Goal: Task Accomplishment & Management: Complete application form

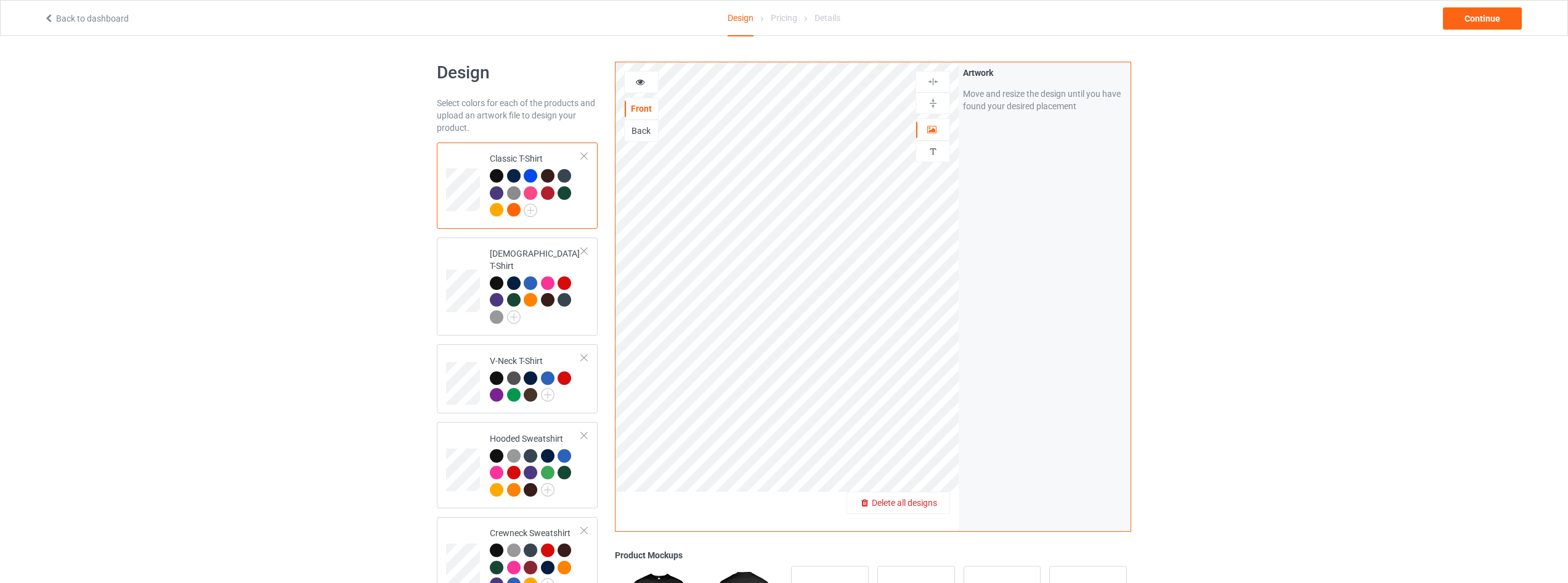
click at [920, 499] on span "Delete all designs" at bounding box center [904, 502] width 66 height 10
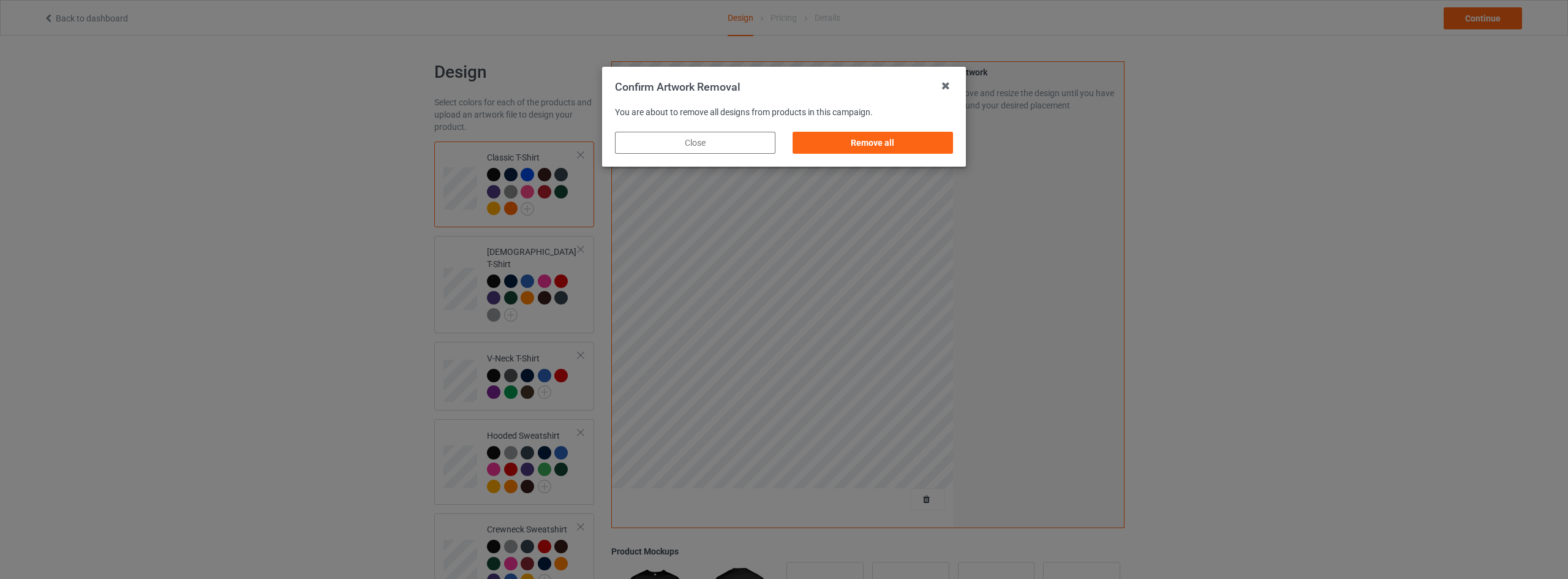
click at [886, 140] on div "Remove all" at bounding box center [872, 142] width 160 height 22
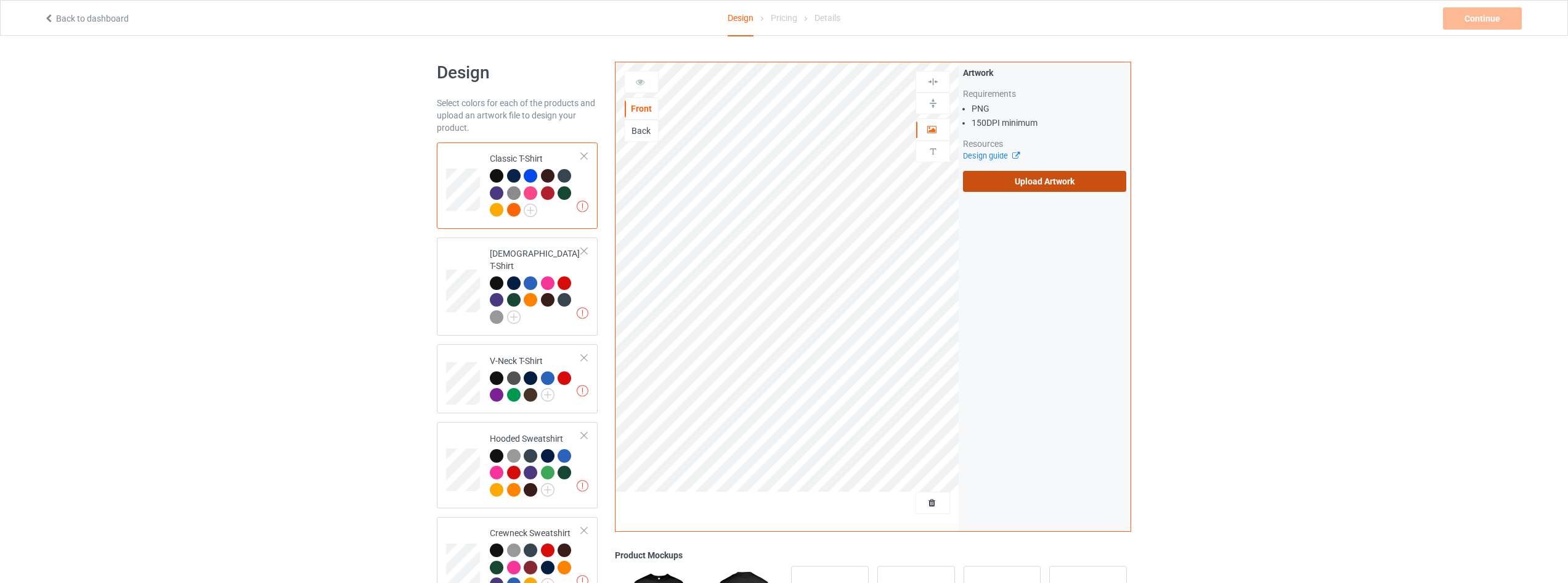
click at [1036, 181] on label "Upload Artwork" at bounding box center [1044, 181] width 163 height 21
click at [0, 0] on input "Upload Artwork" at bounding box center [0, 0] width 0 height 0
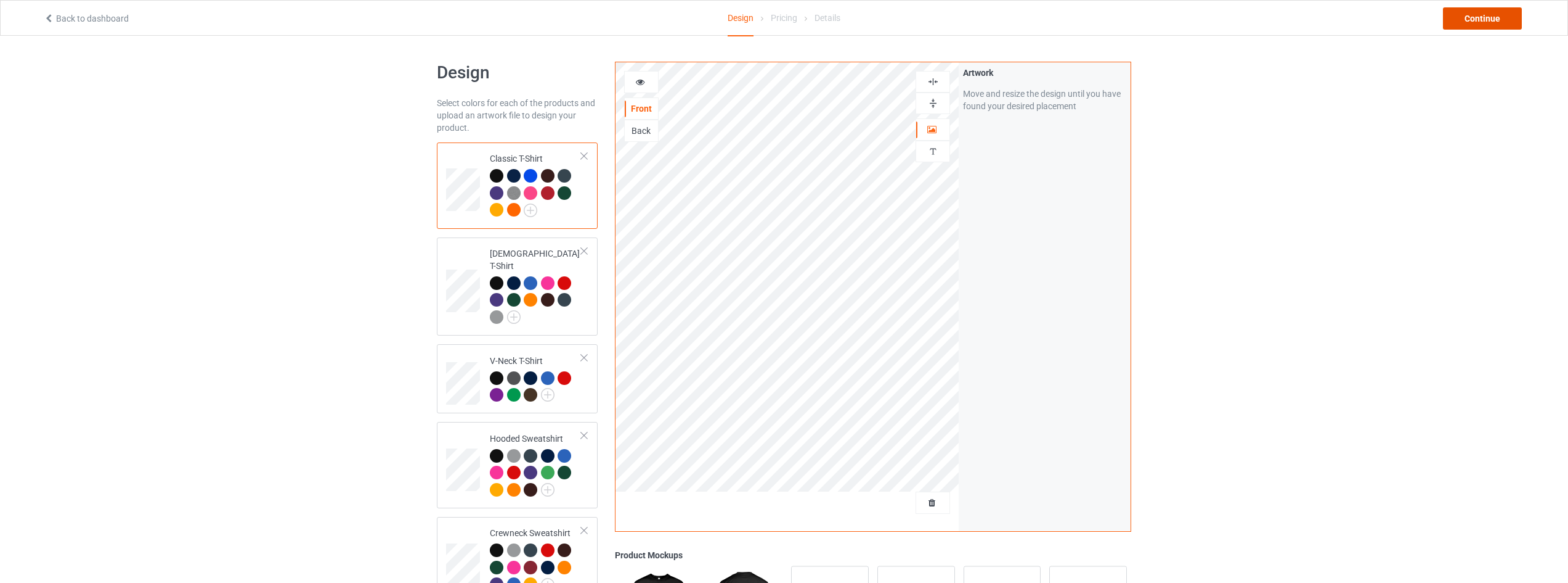
click at [1485, 24] on div "Continue" at bounding box center [1482, 18] width 78 height 22
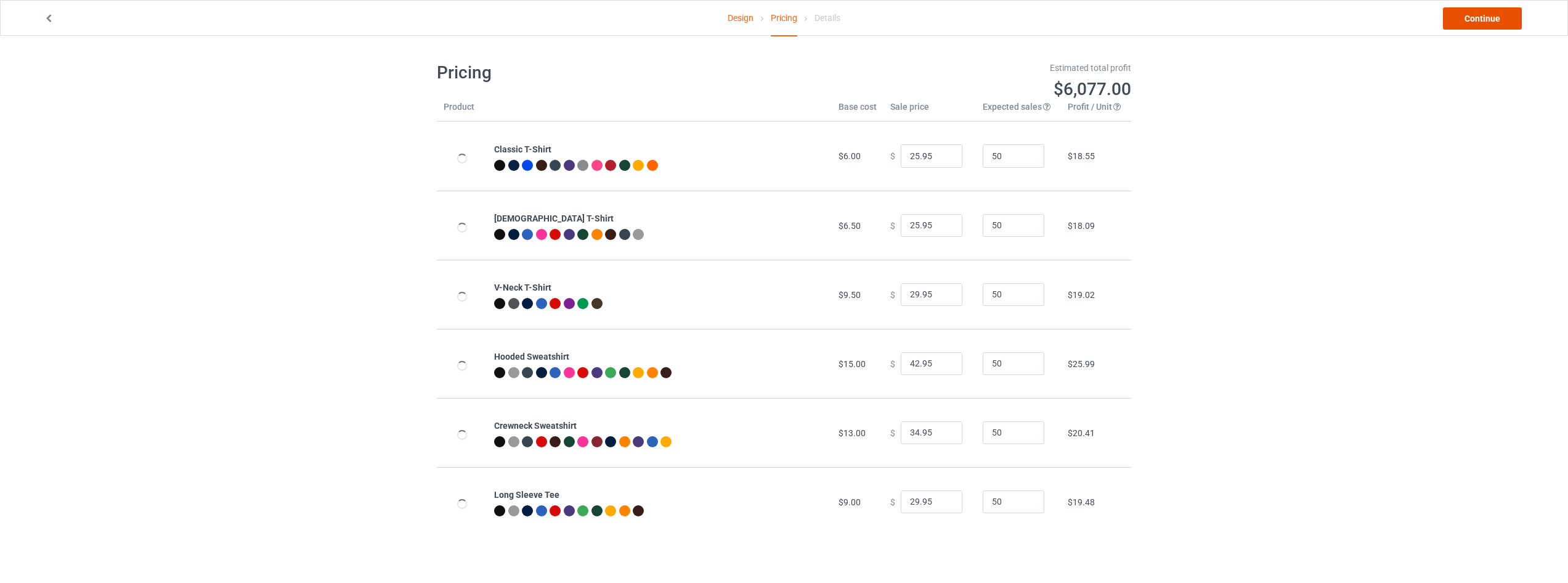
click at [1485, 24] on link "Continue" at bounding box center [1482, 18] width 78 height 22
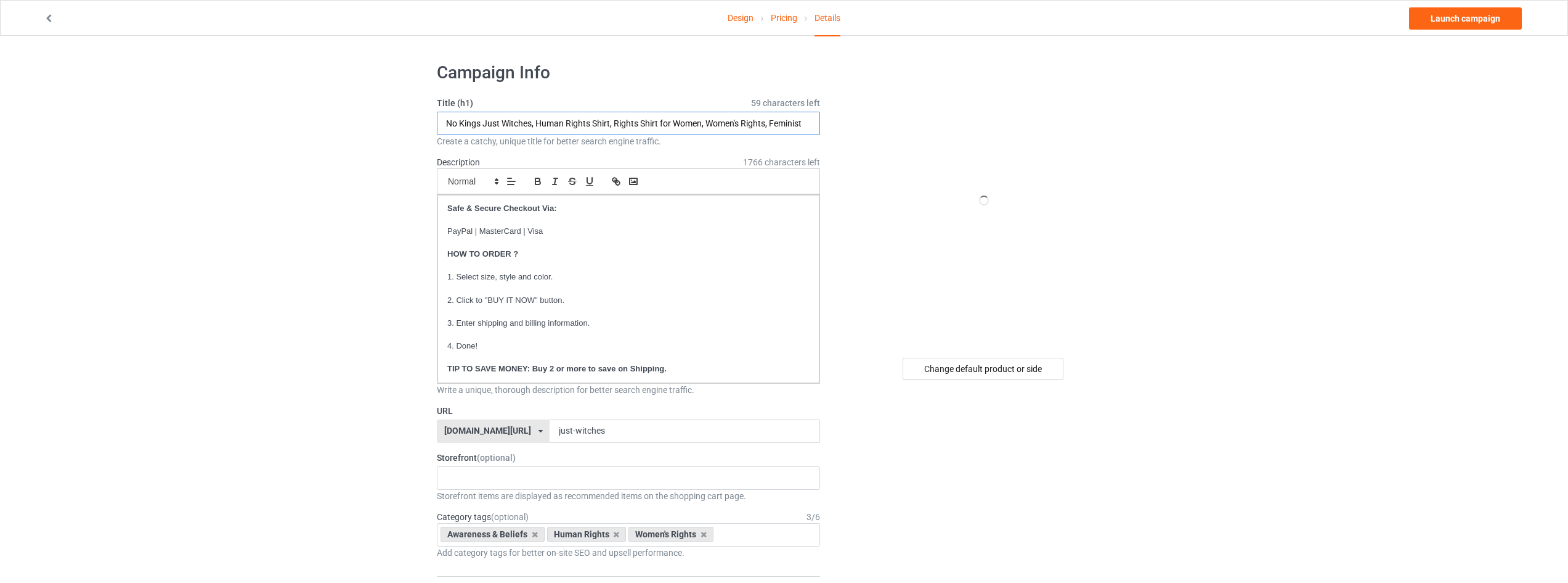
click at [495, 125] on input "No Kings Just Witches, Human Rights Shirt, Rights Shirt for Women, Women's Righ…" at bounding box center [628, 123] width 383 height 24
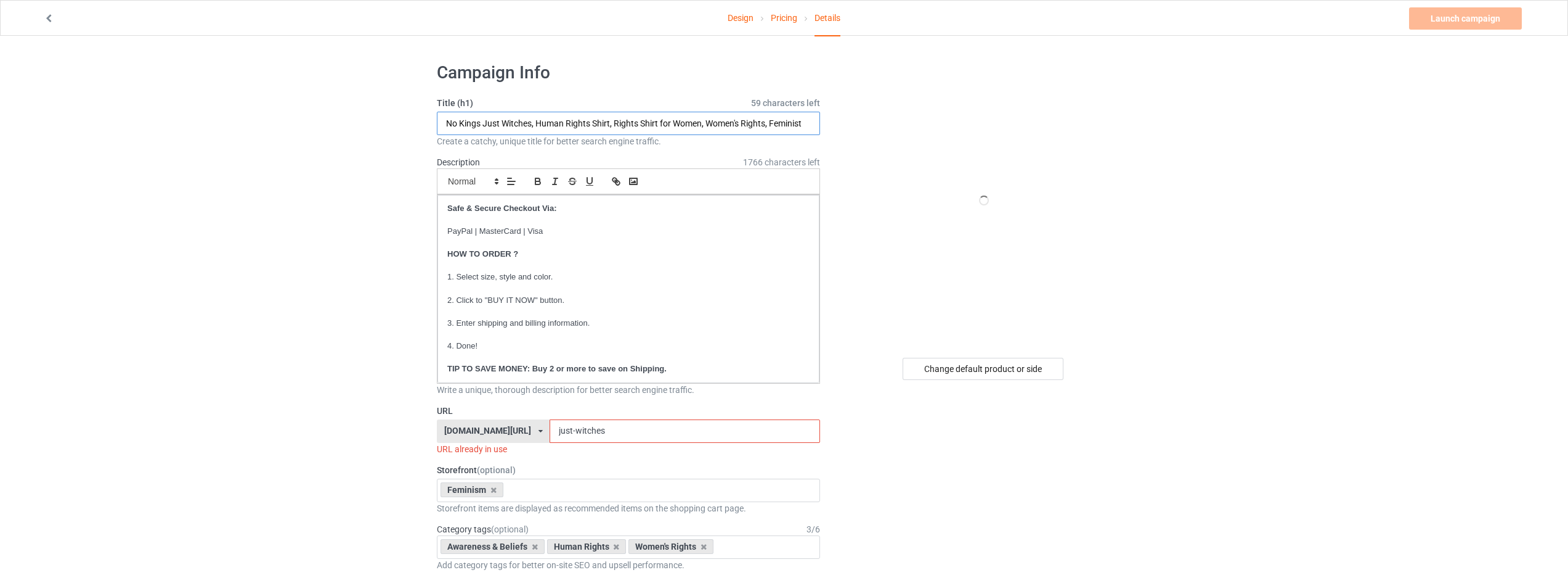
drag, startPoint x: 531, startPoint y: 120, endPoint x: 259, endPoint y: 120, distance: 272.0
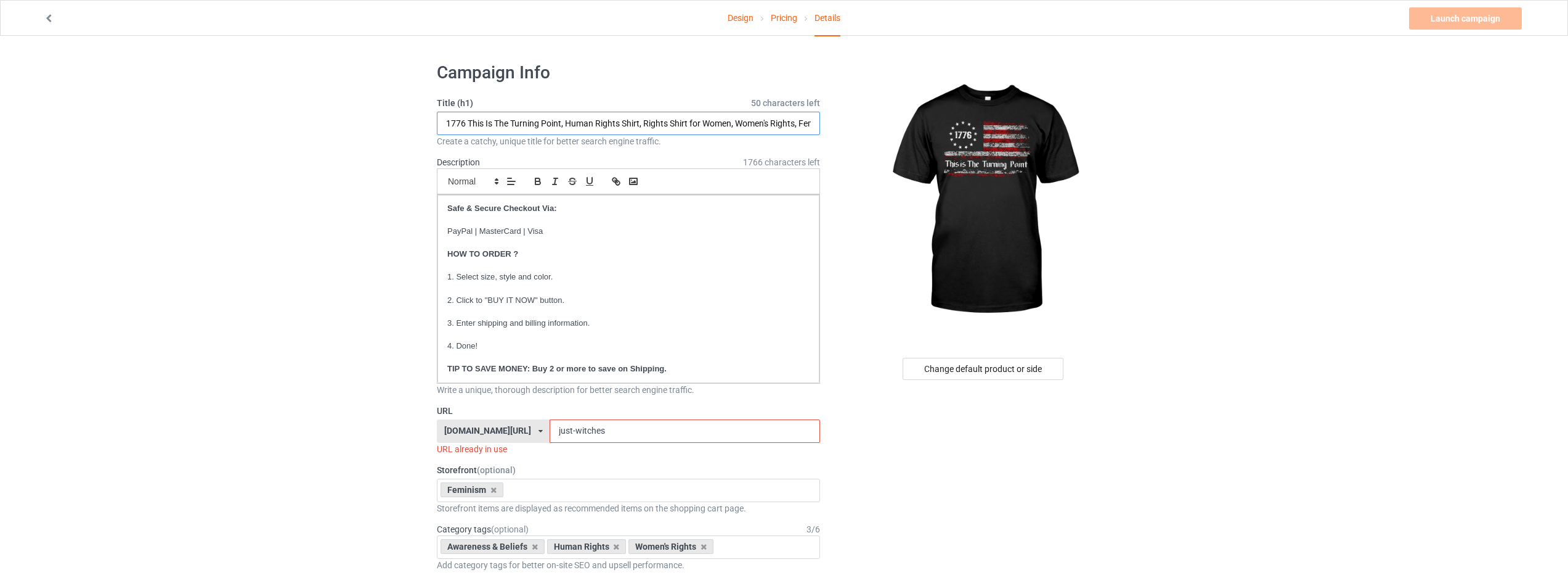
type input "1776 This Is The Turning Point, Human Rights Shirt, Rights Shirt for Women, Wom…"
drag, startPoint x: 647, startPoint y: 432, endPoint x: 379, endPoint y: 399, distance: 270.0
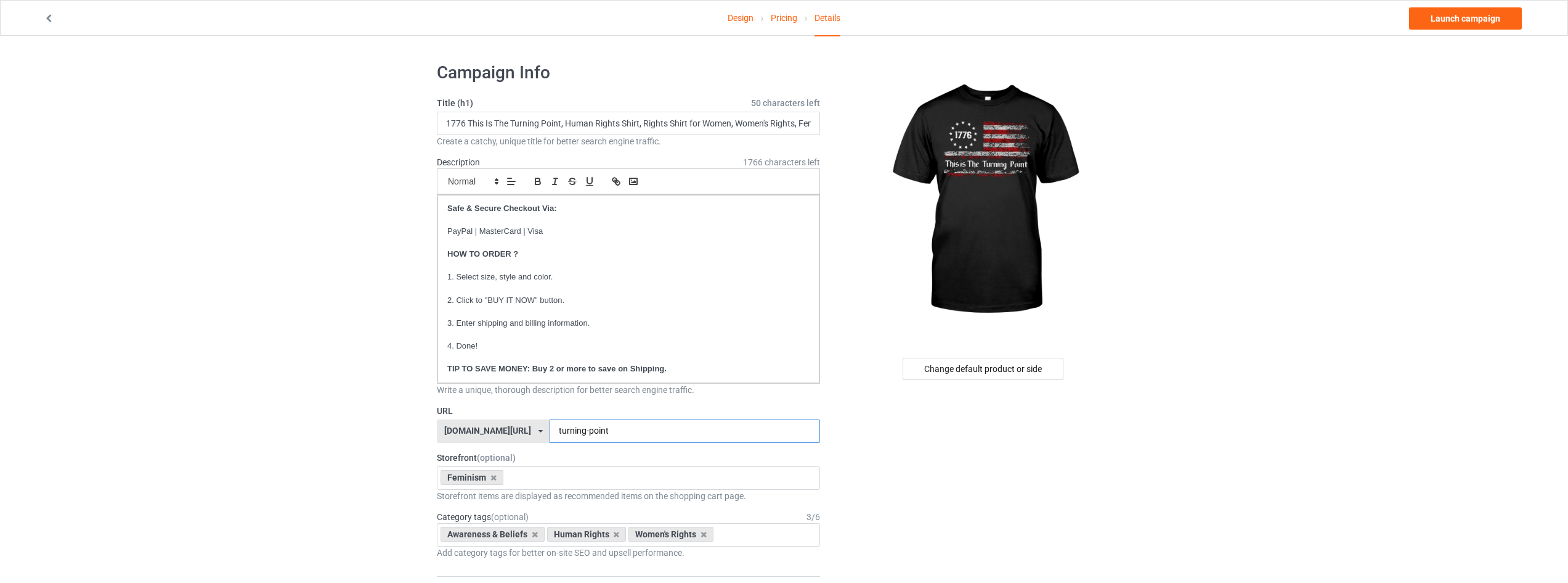
type input "turning-point"
click at [1454, 23] on link "Launch campaign" at bounding box center [1465, 18] width 113 height 22
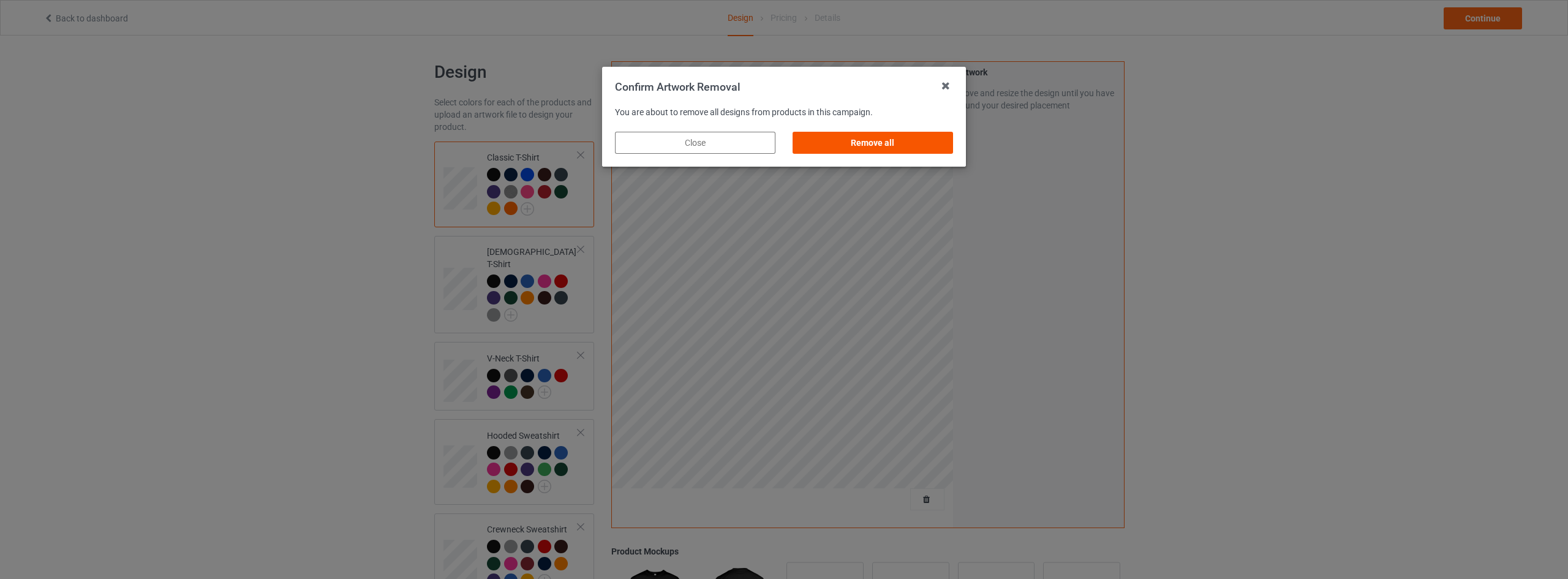
click at [909, 140] on div "Remove all" at bounding box center [872, 142] width 160 height 22
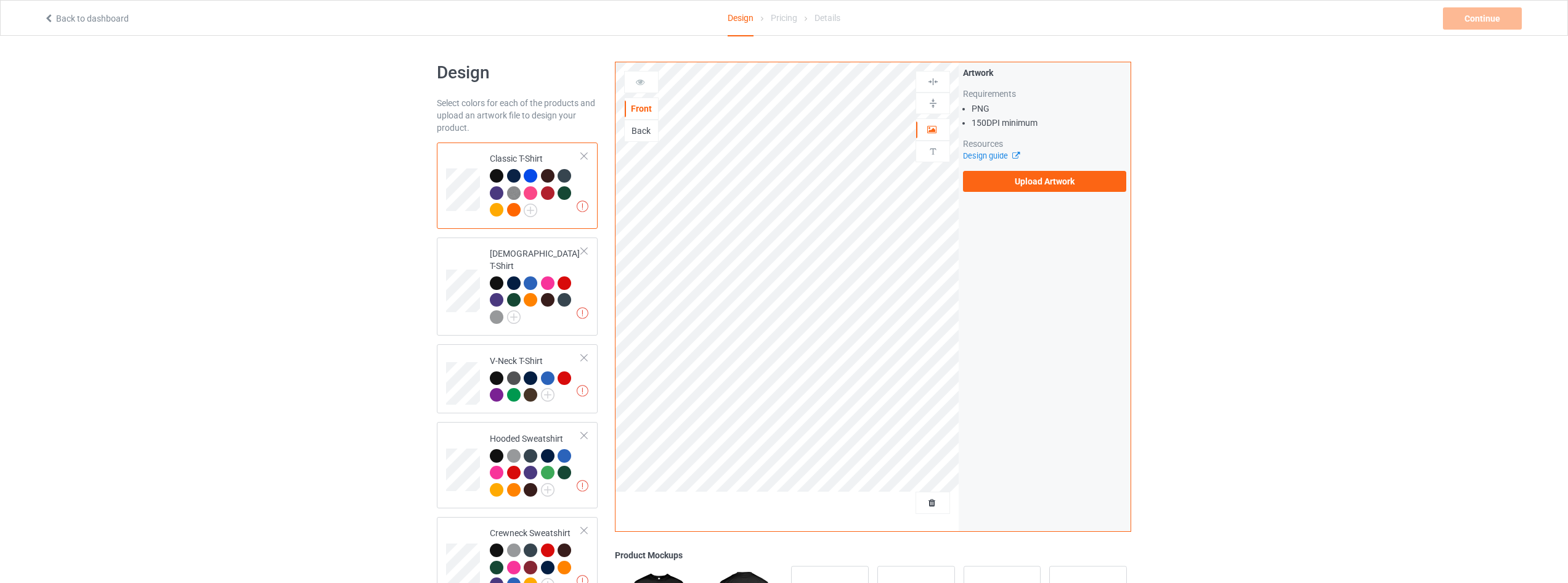
click at [1048, 171] on div "Artwork Requirements PNG 150 DPI minimum Resources Design guide Upload Artwork" at bounding box center [1044, 129] width 163 height 125
click at [1054, 174] on label "Upload Artwork" at bounding box center [1044, 181] width 163 height 21
click at [0, 0] on input "Upload Artwork" at bounding box center [0, 0] width 0 height 0
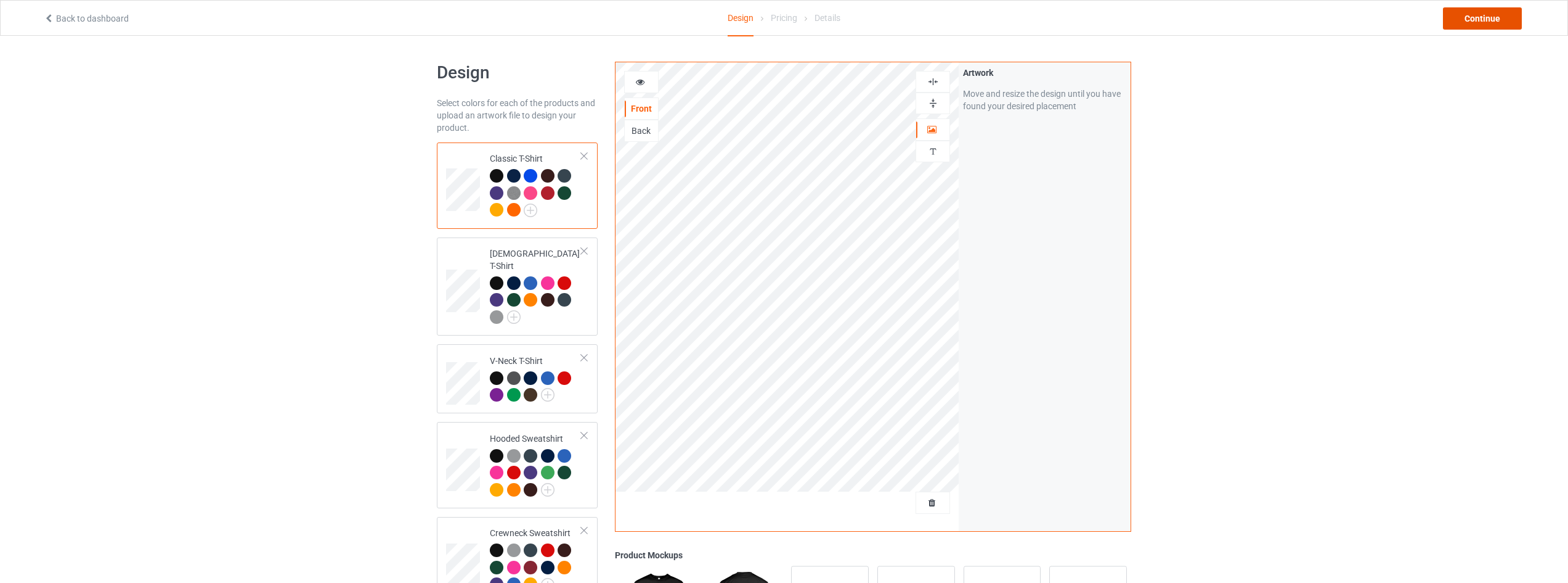
click at [1477, 25] on div "Continue" at bounding box center [1482, 18] width 78 height 22
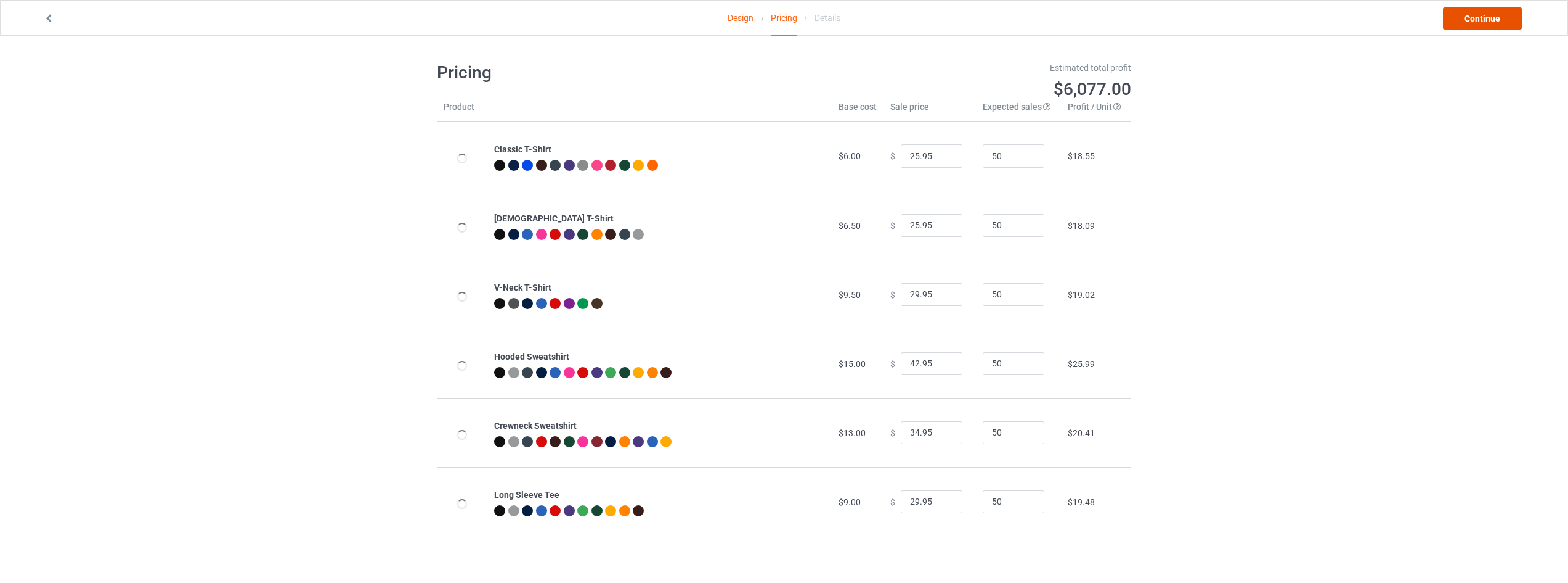
drag, startPoint x: 1479, startPoint y: 24, endPoint x: 1485, endPoint y: 20, distance: 7.2
click at [1485, 20] on link "Continue" at bounding box center [1482, 18] width 78 height 22
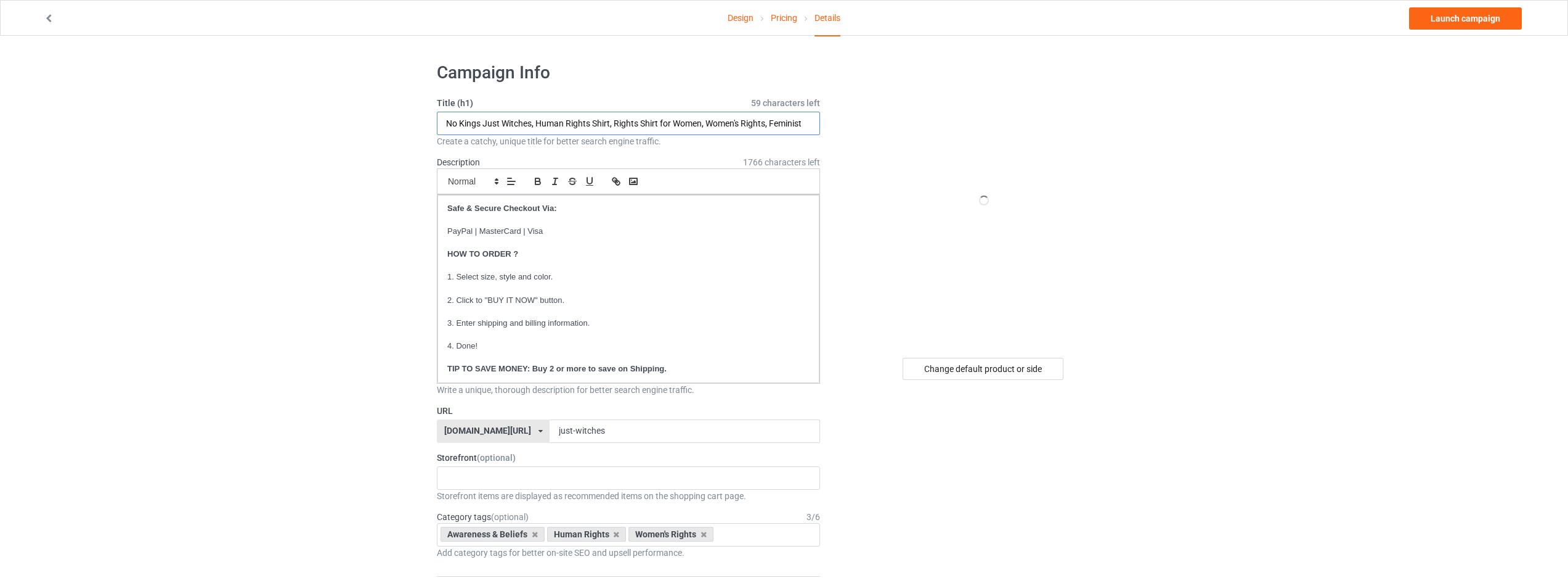
click at [563, 127] on input "No Kings Just Witches, Human Rights Shirt, Rights Shirt for Women, Women's Righ…" at bounding box center [628, 123] width 383 height 24
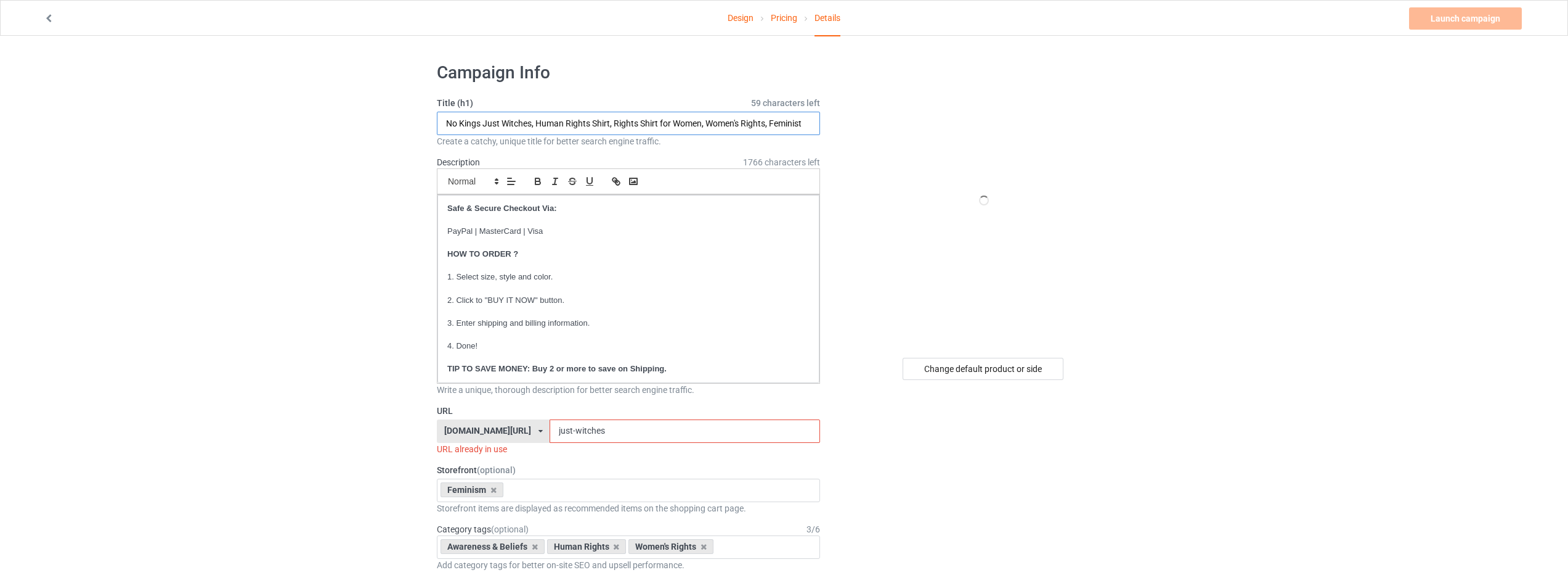
click at [535, 122] on input "No Kings Just Witches, Human Rights Shirt, Rights Shirt for Women, Women's Righ…" at bounding box center [628, 123] width 383 height 24
drag, startPoint x: 531, startPoint y: 122, endPoint x: 1300, endPoint y: 117, distance: 769.0
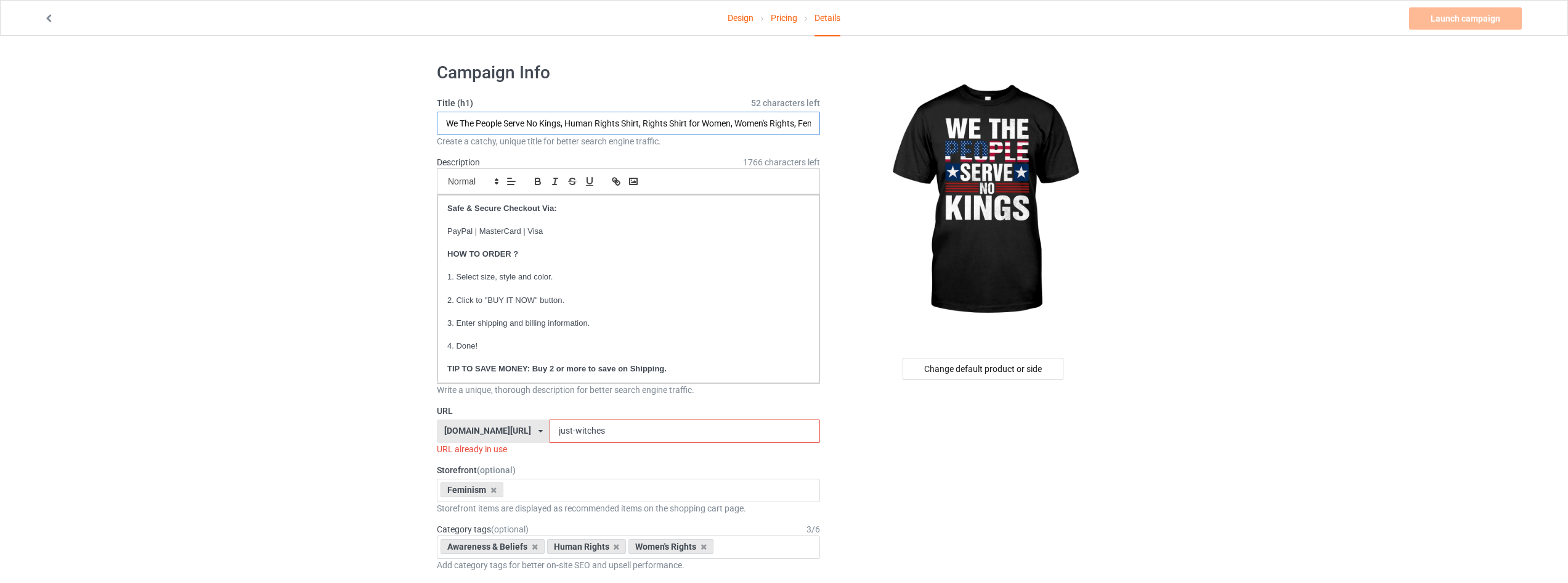
type input "We The People Serve No Kings, Human Rights Shirt, Rights Shirt for Women, Women…"
drag, startPoint x: 631, startPoint y: 425, endPoint x: 455, endPoint y: 433, distance: 176.2
click at [455, 433] on div "strongwomenstore.com/ animalplanetclothing.com/ besthippiestyles.com/ clawsandc…" at bounding box center [628, 432] width 383 height 24
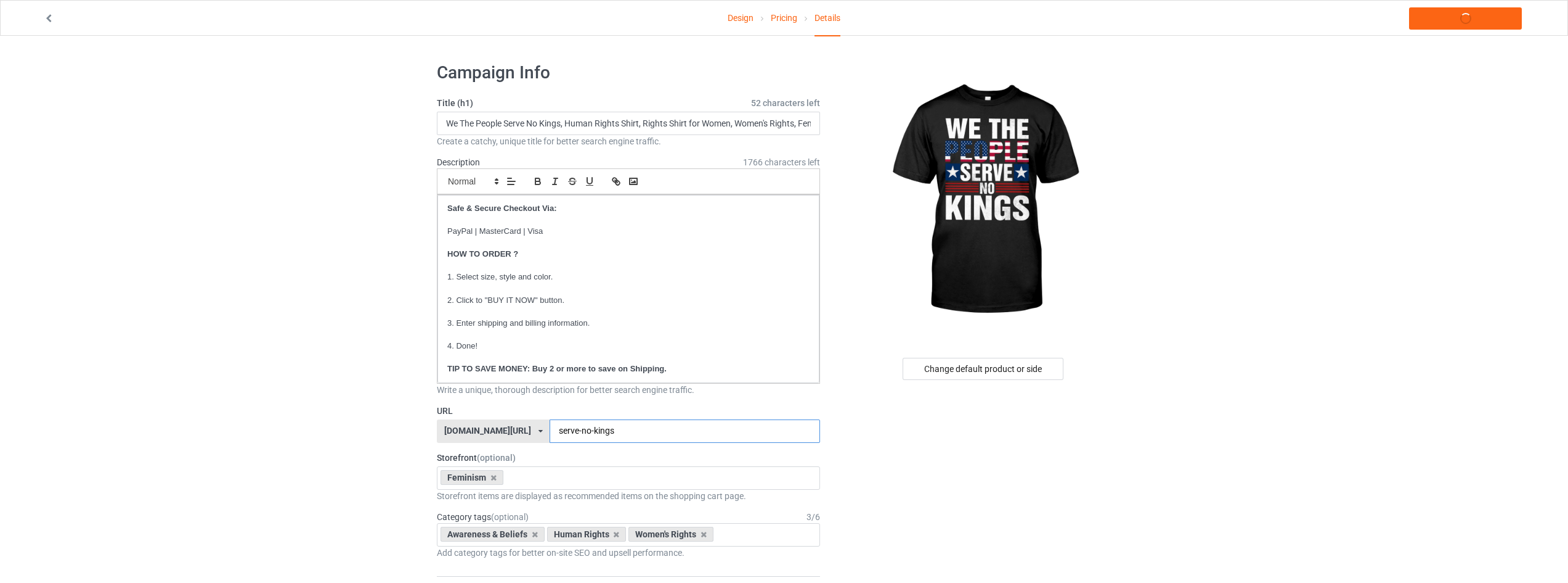
type input "serve-no-kings"
click at [1460, 15] on link "Launch campaign" at bounding box center [1465, 18] width 113 height 22
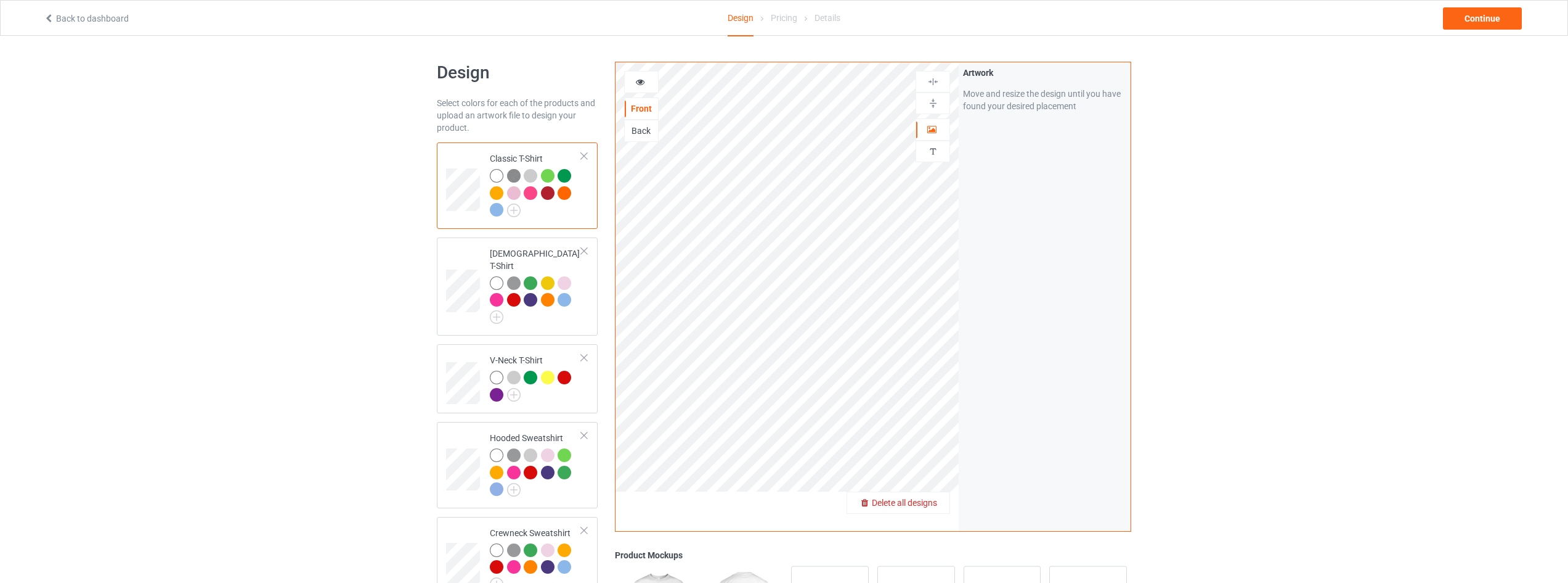
click at [924, 506] on span "Delete all designs" at bounding box center [904, 502] width 66 height 10
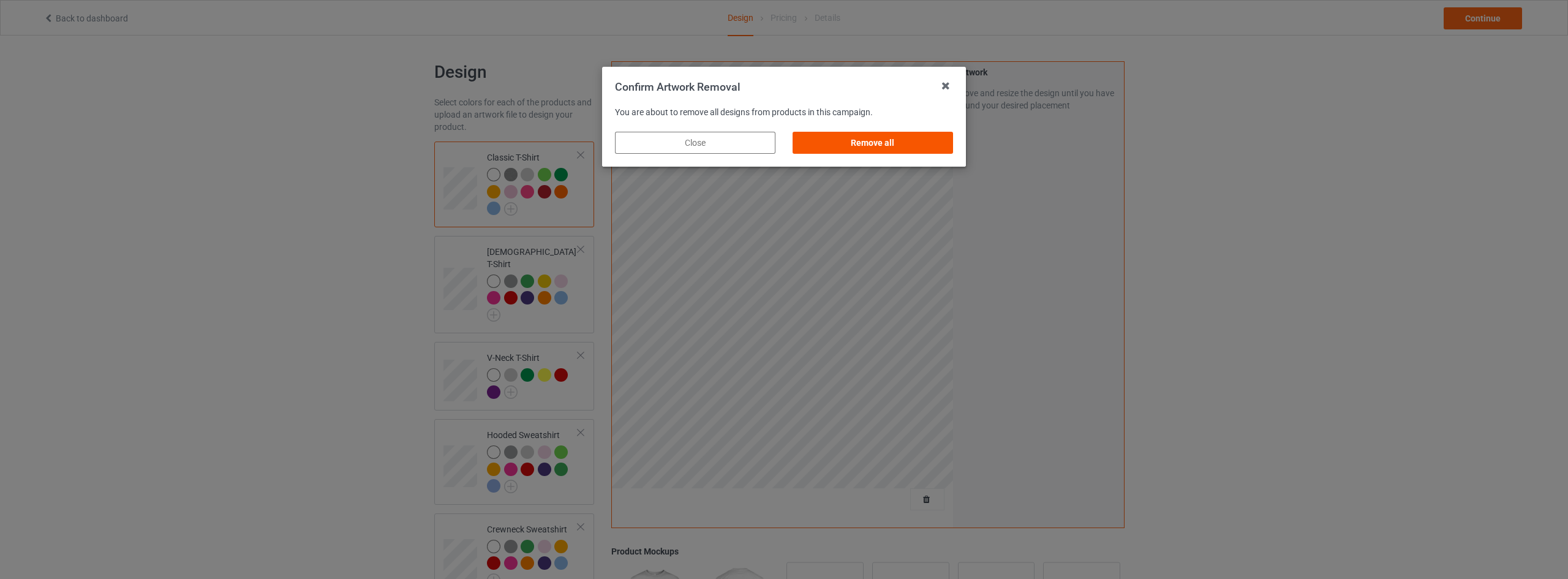
click at [898, 142] on div "Remove all" at bounding box center [872, 142] width 160 height 22
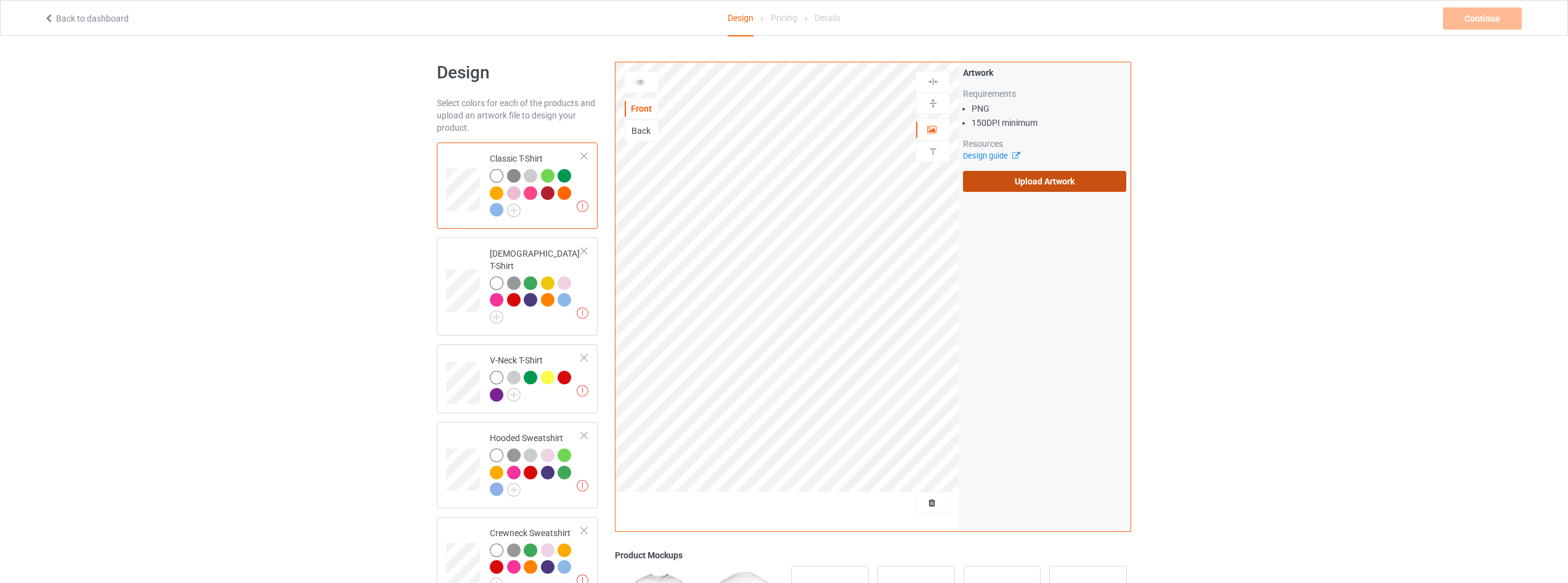
click at [1053, 183] on label "Upload Artwork" at bounding box center [1044, 181] width 163 height 21
click at [0, 0] on input "Upload Artwork" at bounding box center [0, 0] width 0 height 0
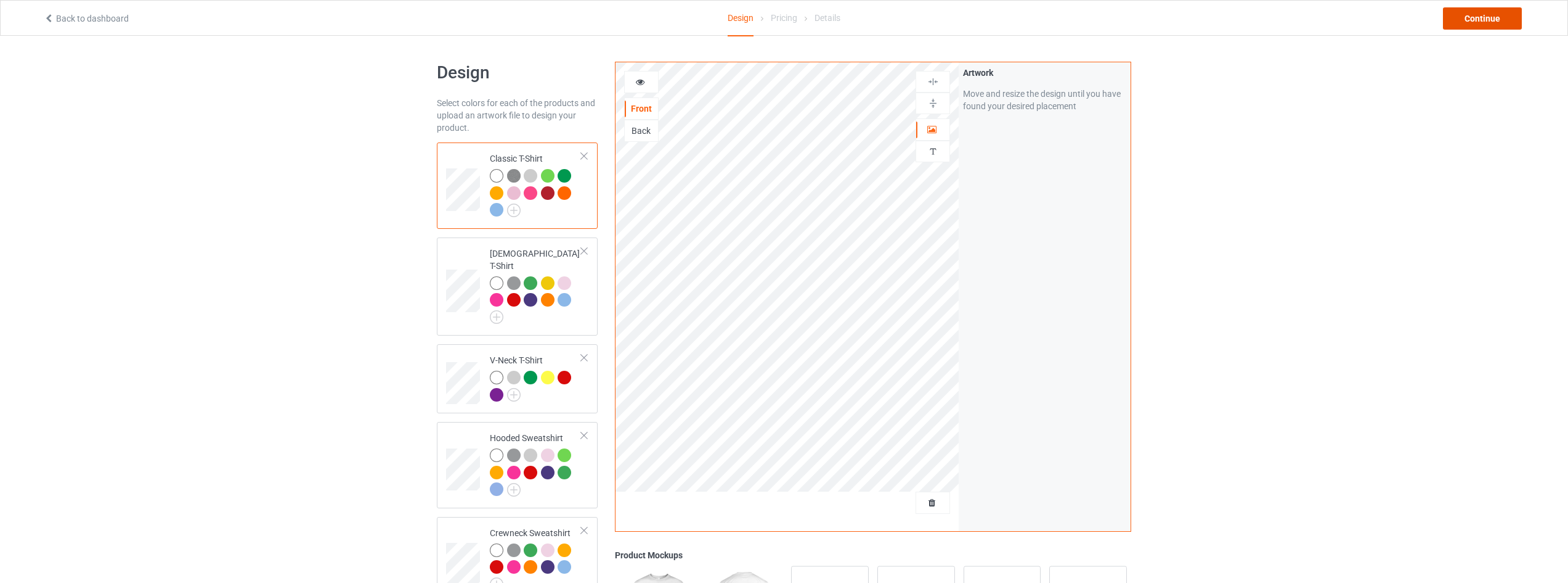
click at [1472, 26] on div "Continue" at bounding box center [1482, 18] width 78 height 22
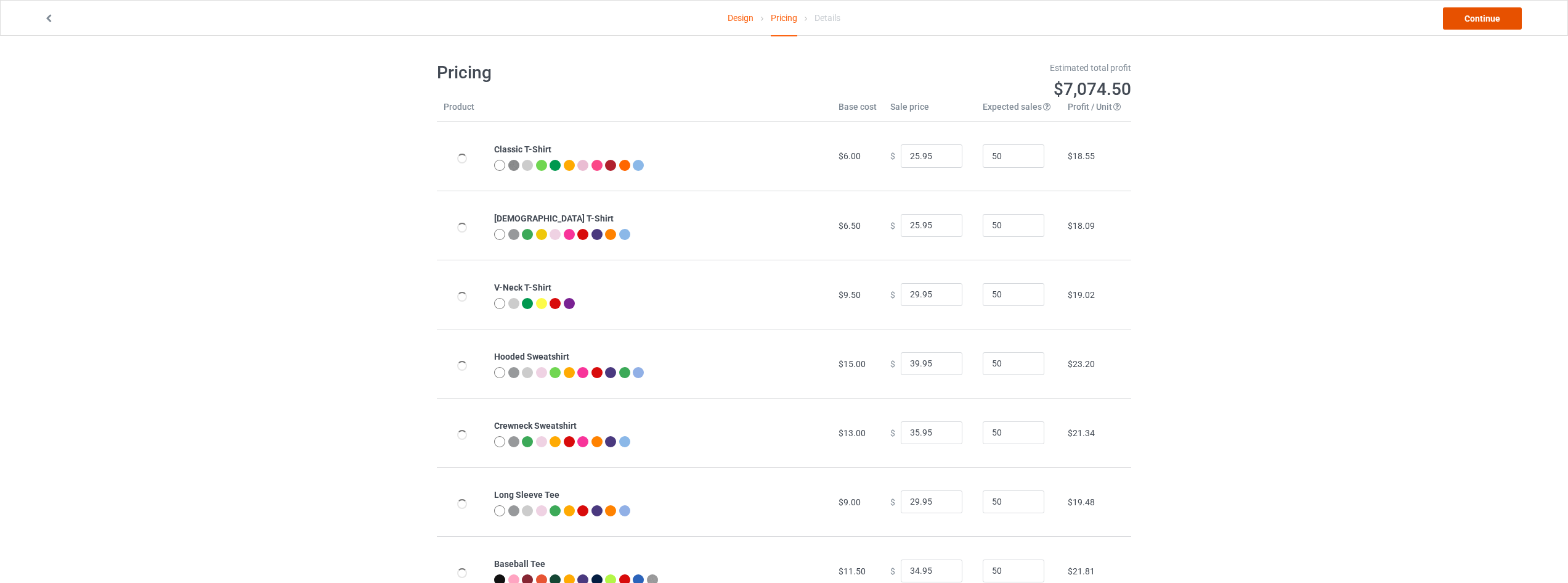
click at [1472, 26] on link "Continue" at bounding box center [1482, 18] width 78 height 22
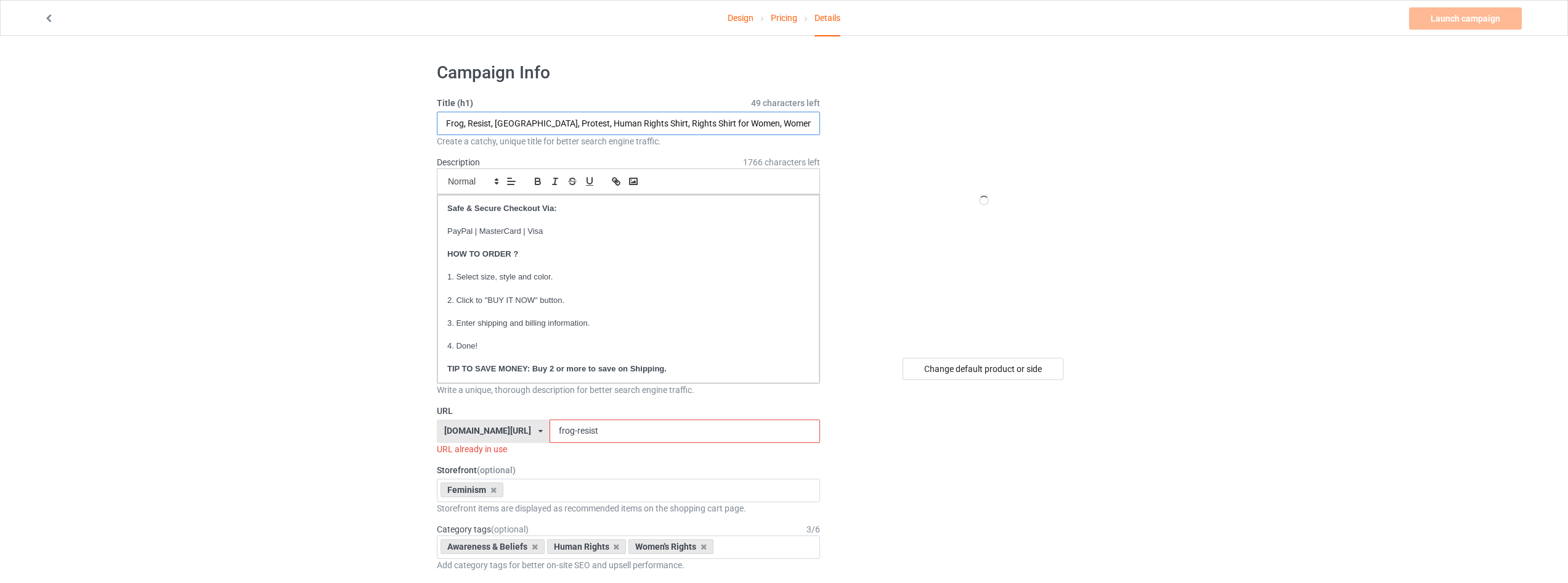
click at [491, 122] on input "Frog, Resist, Portland, Protest, Human Rights Shirt, Rights Shirt for Women, Wo…" at bounding box center [628, 123] width 383 height 24
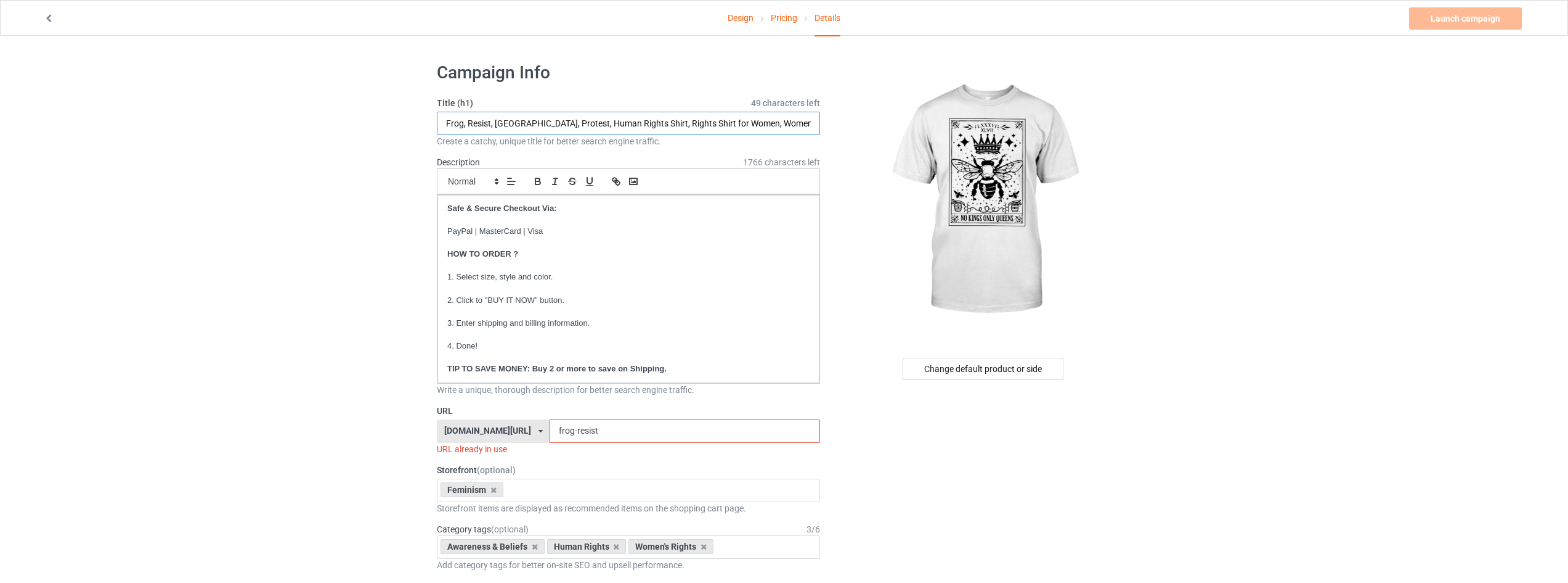
drag, startPoint x: 559, startPoint y: 121, endPoint x: 406, endPoint y: 120, distance: 153.0
type input "No Kings Only Queens, Human Rights Shirt, Rights Shirt for Women, Women's Right…"
drag, startPoint x: 633, startPoint y: 427, endPoint x: 469, endPoint y: 420, distance: 164.1
click at [477, 422] on div "strongwomenstore.com/ animalplanetclothing.com/ besthippiestyles.com/ clawsandc…" at bounding box center [628, 432] width 383 height 24
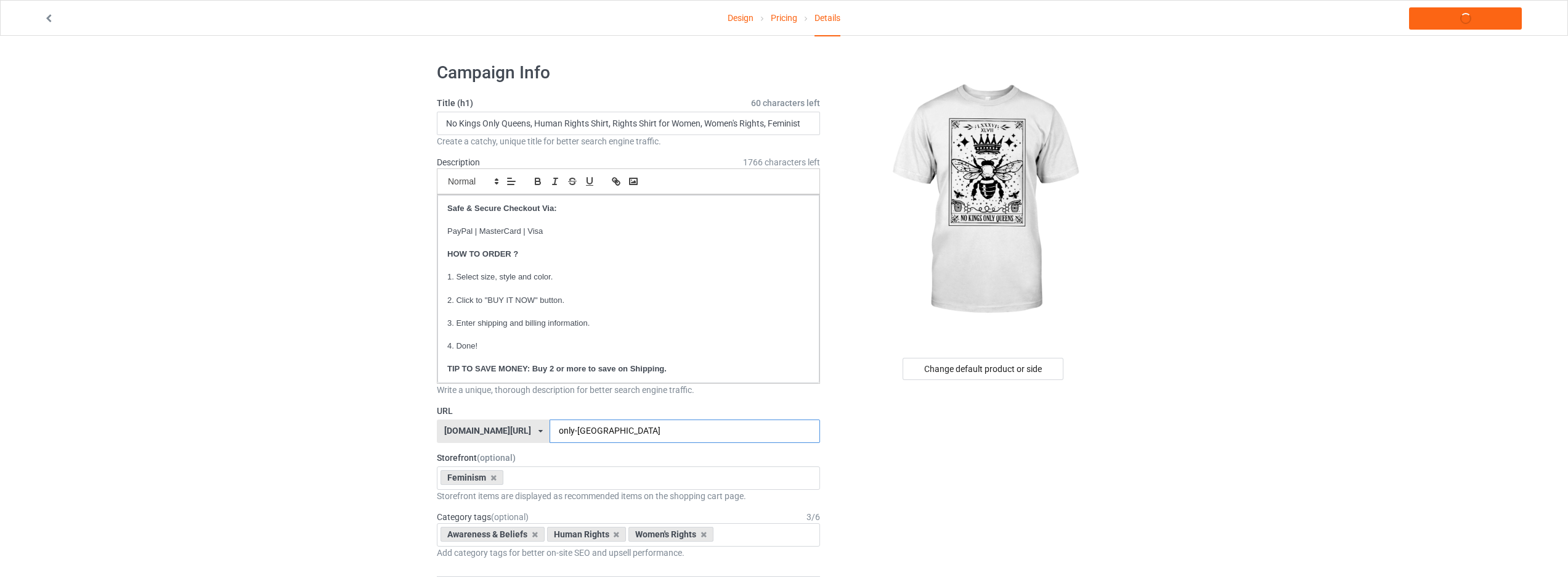
type input "only-queens"
click at [1456, 24] on link "Launch campaign" at bounding box center [1465, 18] width 113 height 22
